Goal: Information Seeking & Learning: Learn about a topic

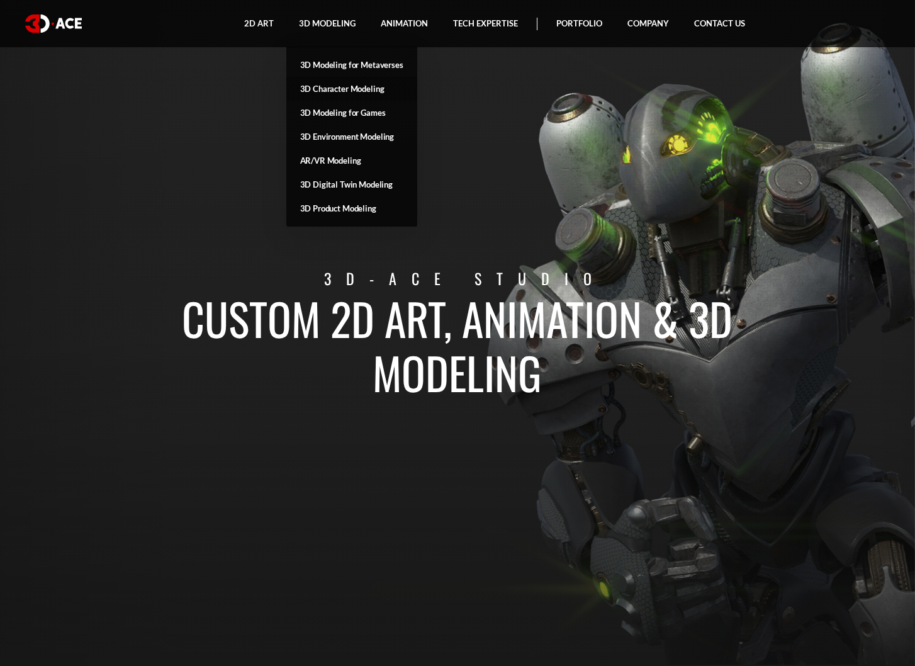
click at [340, 89] on link "3D Character Modeling" at bounding box center [351, 89] width 131 height 24
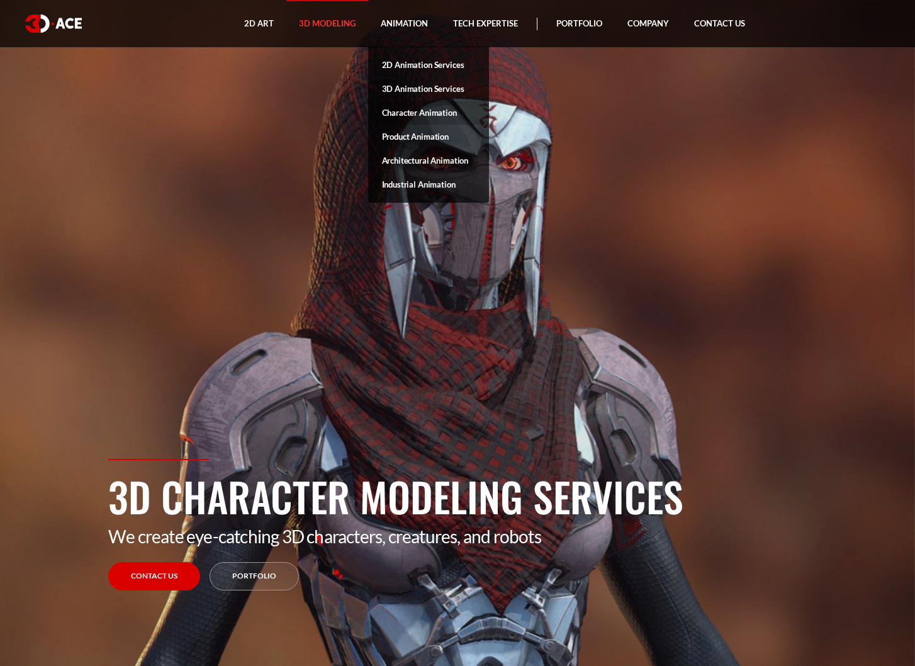
click at [454, 112] on link "Character Animation" at bounding box center [428, 113] width 121 height 24
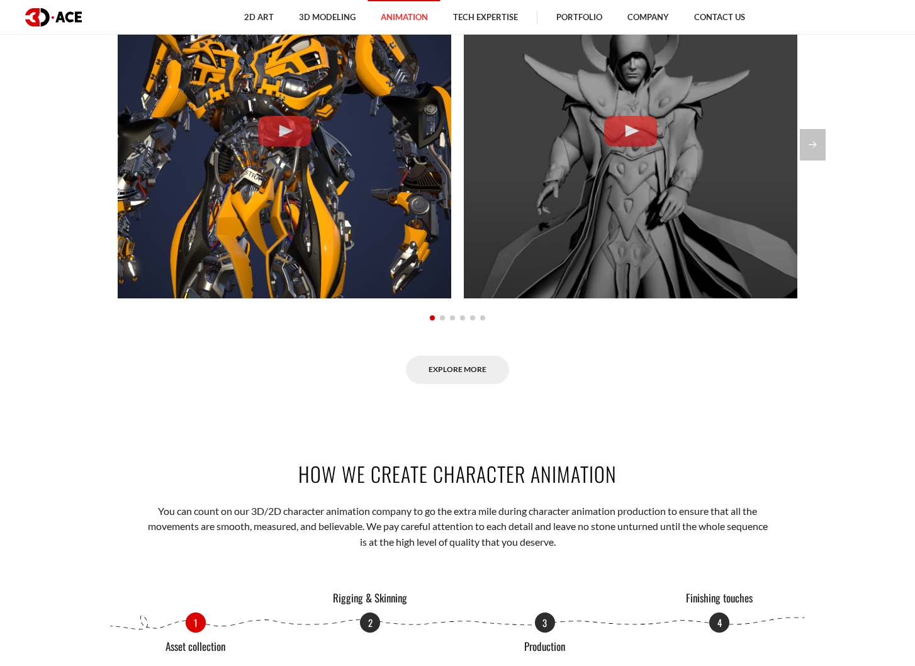
scroll to position [1217, 0]
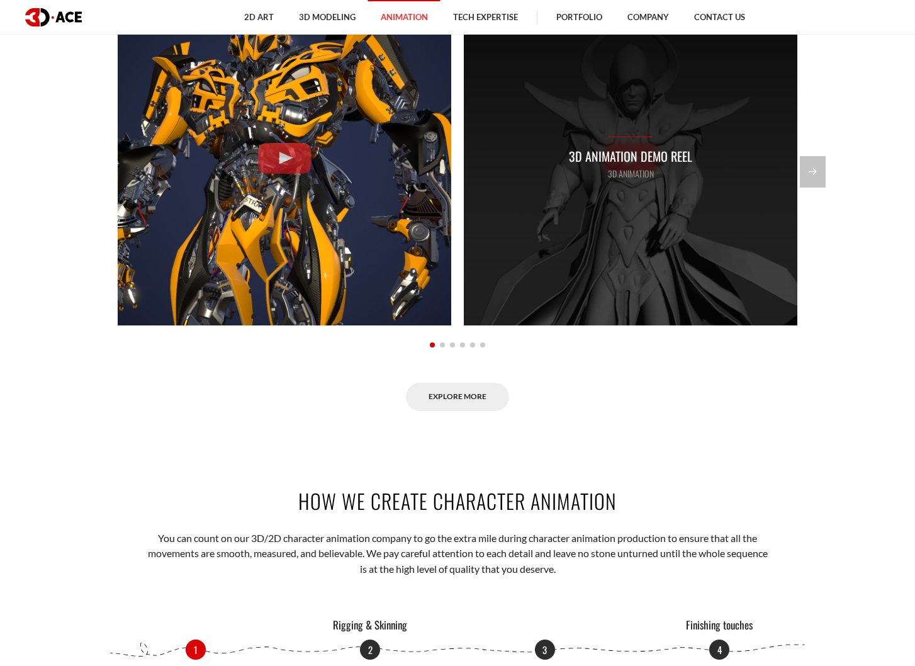
click at [625, 151] on p "3D Animation Demo Reel" at bounding box center [630, 157] width 123 height 20
